Goal: Find contact information: Find contact information

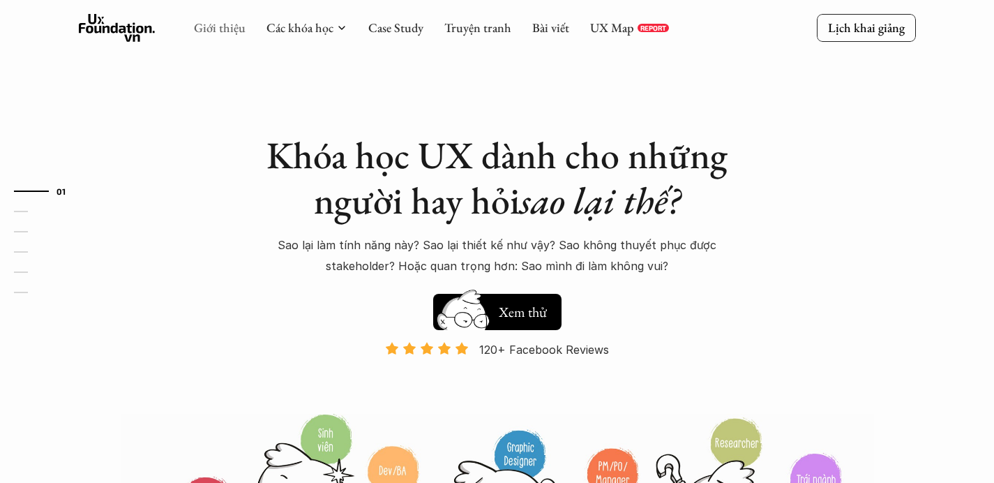
click at [226, 27] on link "Giới thiệu" at bounding box center [220, 28] width 52 height 16
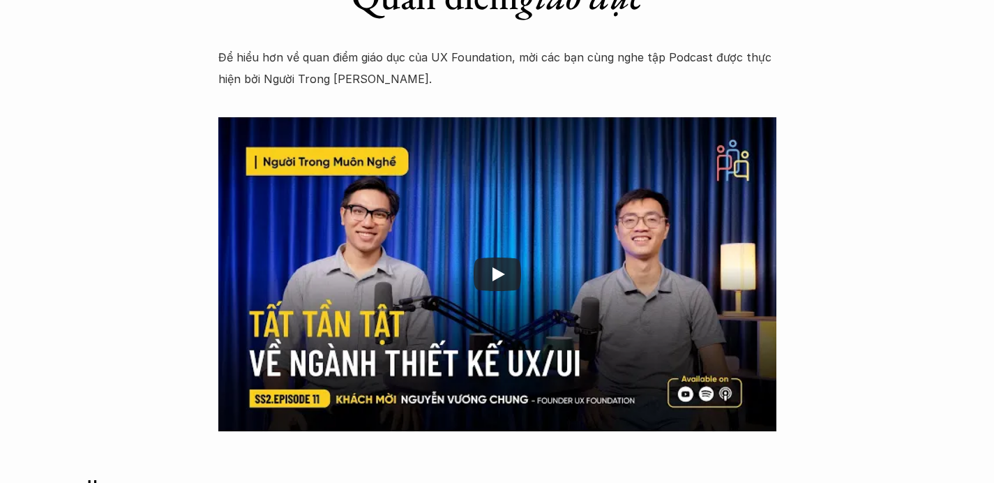
scroll to position [2385, 0]
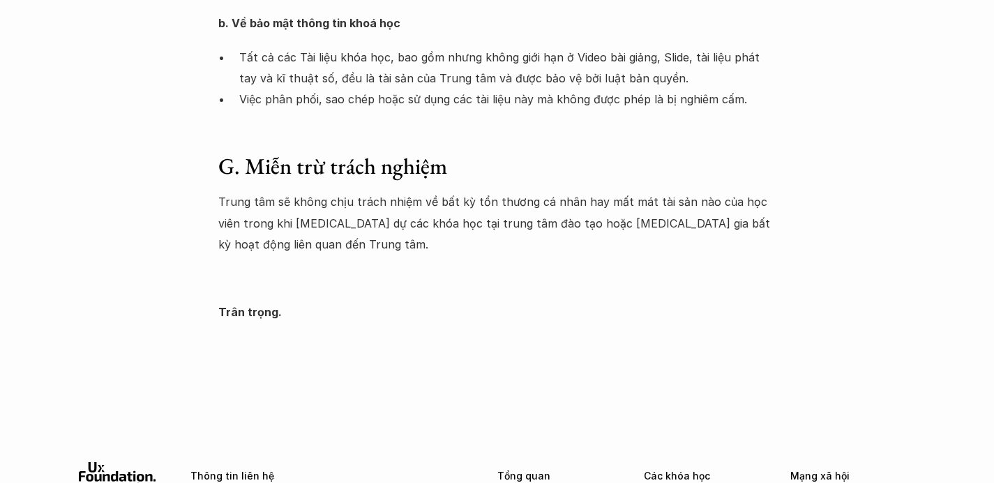
scroll to position [2566, 0]
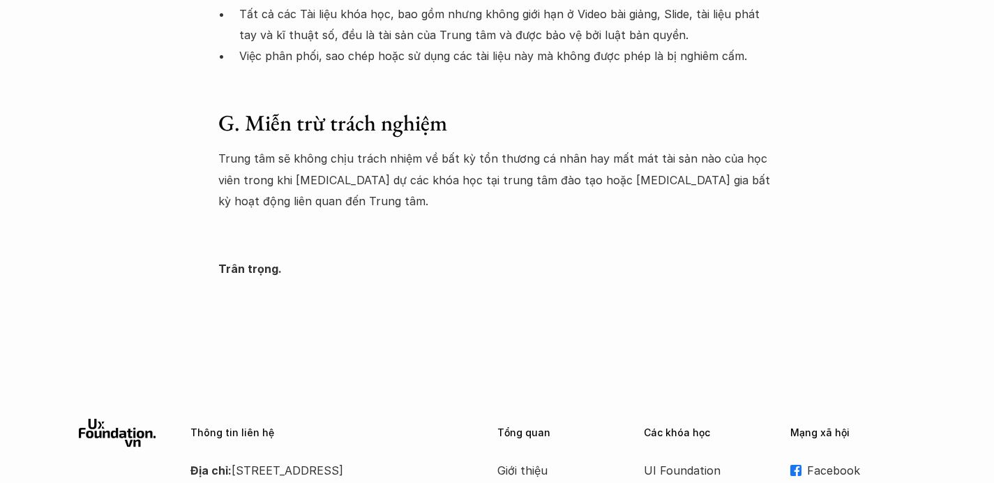
scroll to position [2385, 0]
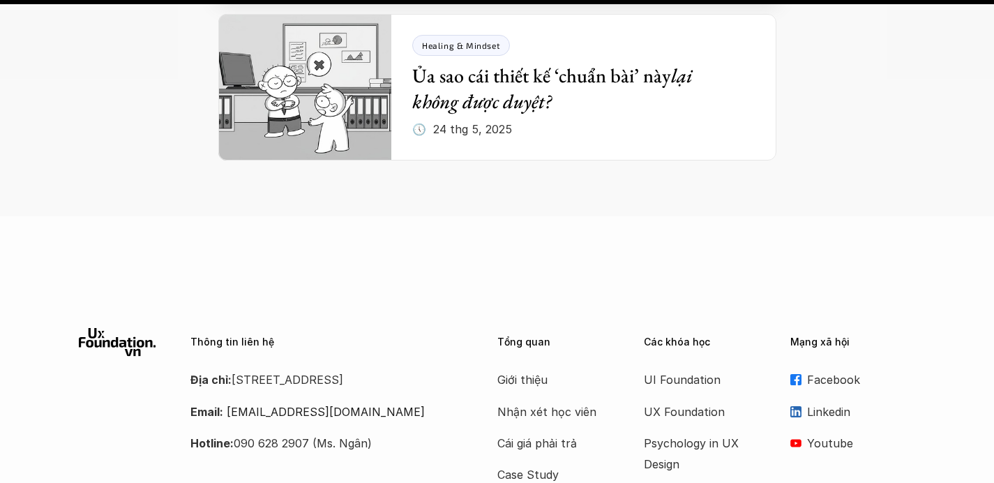
scroll to position [5982, 0]
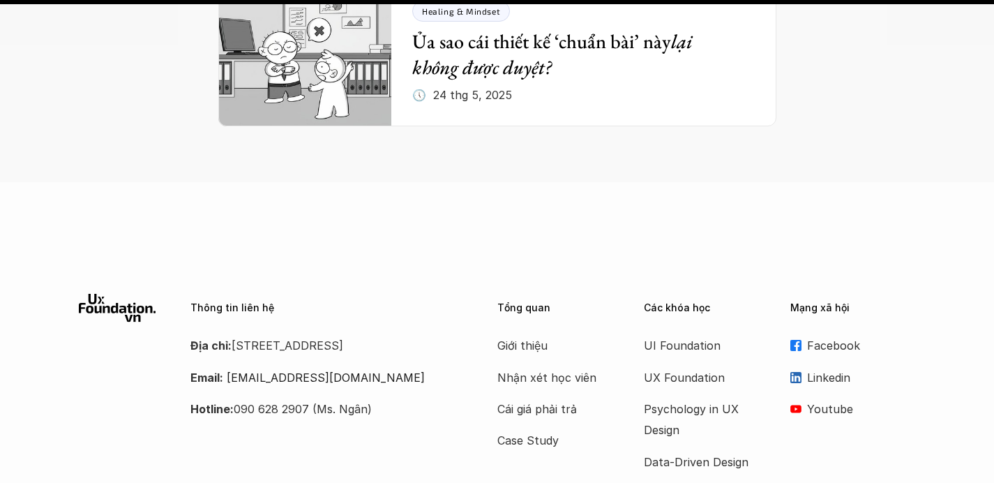
drag, startPoint x: 235, startPoint y: 183, endPoint x: 299, endPoint y: 210, distance: 69.1
click at [299, 335] on p "Địa chỉ: Tầng 6A, số 116 Trung Liệt, phường Trung Liệt, quận Đống Đa" at bounding box center [326, 345] width 272 height 21
copy p "[STREET_ADDRESS]"
drag, startPoint x: 225, startPoint y: 234, endPoint x: 338, endPoint y: 238, distance: 113.1
click at [338, 367] on p "Email: hello@uxfoundation.vn" at bounding box center [326, 377] width 272 height 21
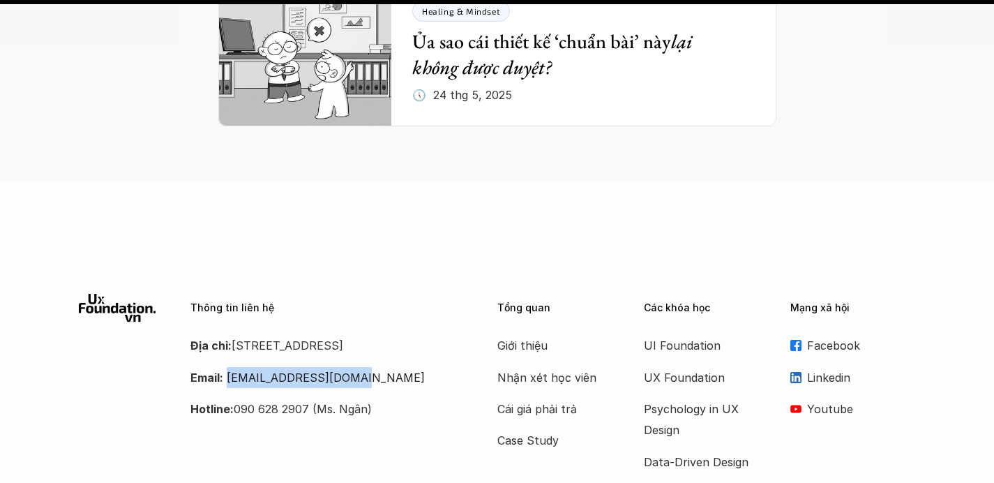
drag, startPoint x: 359, startPoint y: 240, endPoint x: 225, endPoint y: 231, distance: 135.0
click at [225, 367] on p "Email: hello@uxfoundation.vn" at bounding box center [326, 377] width 272 height 21
drag, startPoint x: 236, startPoint y: 182, endPoint x: 265, endPoint y: 195, distance: 32.2
click at [265, 335] on p "Địa chỉ: Tầng 6A, số 116 Trung Liệt, phường Trung Liệt, quận Đống Đa" at bounding box center [326, 345] width 272 height 21
drag, startPoint x: 354, startPoint y: 237, endPoint x: 225, endPoint y: 235, distance: 129.1
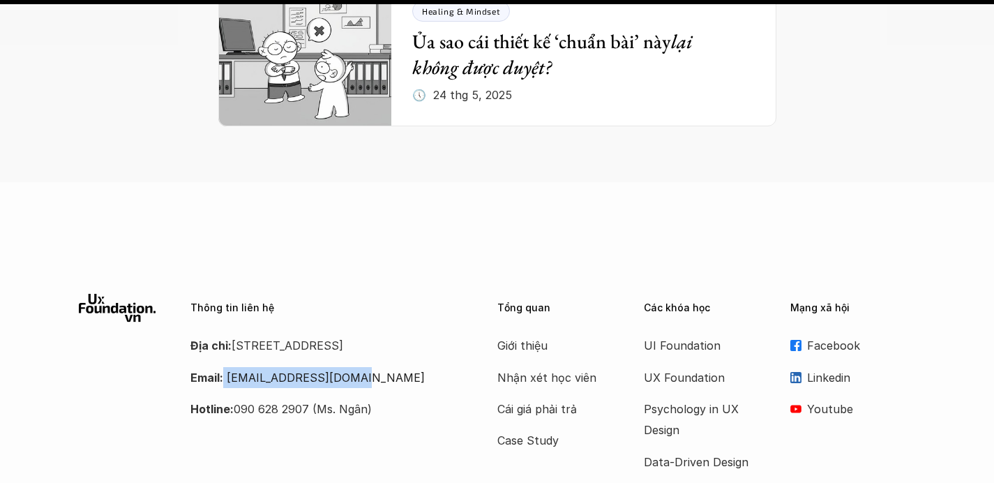
click at [224, 367] on p "Email: hello@uxfoundation.vn" at bounding box center [326, 377] width 272 height 21
drag, startPoint x: 225, startPoint y: 235, endPoint x: 333, endPoint y: 243, distance: 107.7
drag, startPoint x: 362, startPoint y: 235, endPoint x: 230, endPoint y: 235, distance: 132.6
click at [230, 367] on p "Email: hello@uxfoundation.vn" at bounding box center [326, 377] width 272 height 21
click at [366, 367] on p "Email: hello@uxfoundation.vn" at bounding box center [326, 377] width 272 height 21
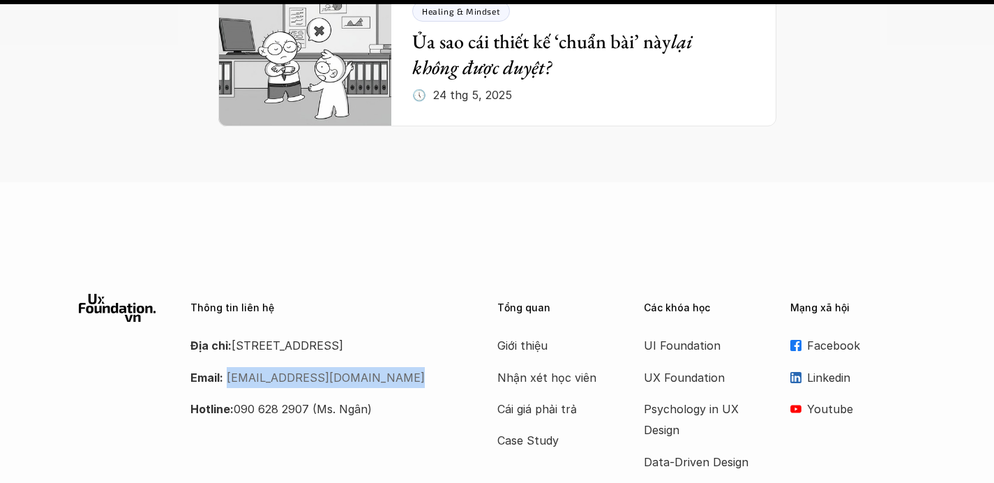
drag, startPoint x: 366, startPoint y: 239, endPoint x: 229, endPoint y: 235, distance: 137.5
click at [229, 367] on p "Email: hello@uxfoundation.vn" at bounding box center [326, 377] width 272 height 21
copy link "[EMAIL_ADDRESS][DOMAIN_NAME]"
click at [542, 335] on p "Giới thiệu" at bounding box center [553, 345] width 112 height 21
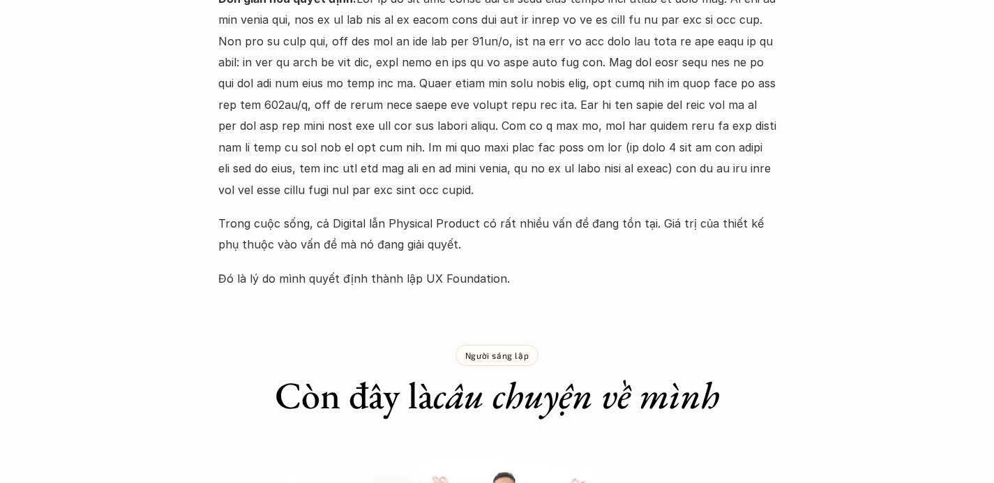
scroll to position [889, 0]
